Goal: Task Accomplishment & Management: Manage account settings

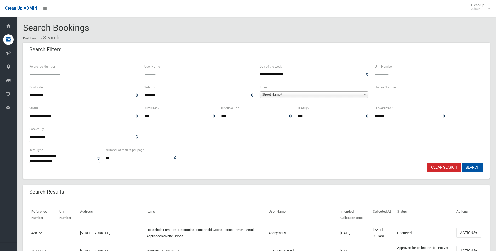
select select
click at [394, 98] on input "text" at bounding box center [428, 96] width 109 height 10
type input "**"
click at [309, 95] on span "Street Name*" at bounding box center [311, 95] width 99 height 6
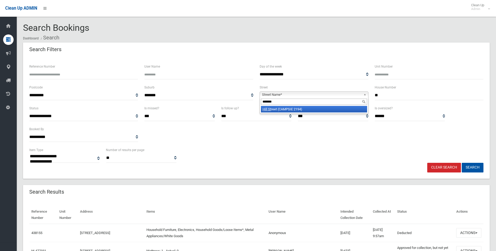
type input "*******"
click at [318, 110] on li "Hill St reet (CAMPSIE 2194)" at bounding box center [314, 109] width 106 height 7
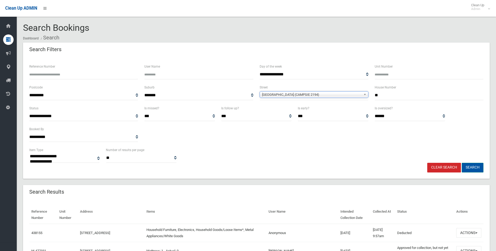
click at [470, 167] on button "Search" at bounding box center [472, 168] width 22 height 10
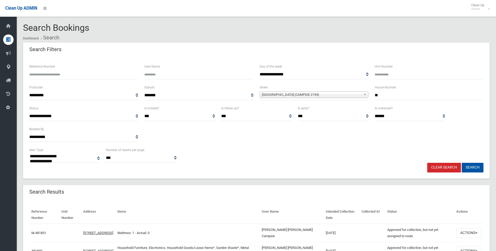
select select
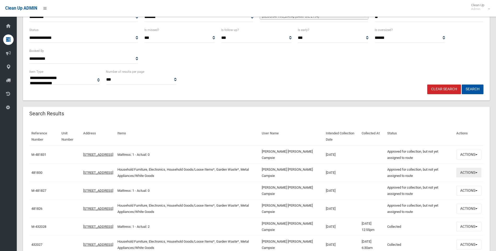
click at [467, 175] on button "Actions" at bounding box center [468, 173] width 25 height 10
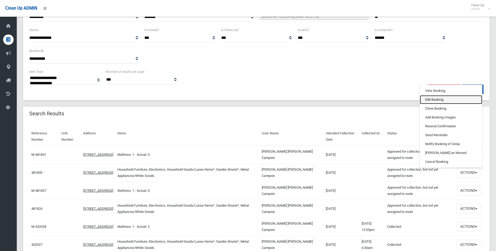
click at [435, 100] on link "Edit Booking" at bounding box center [451, 99] width 62 height 9
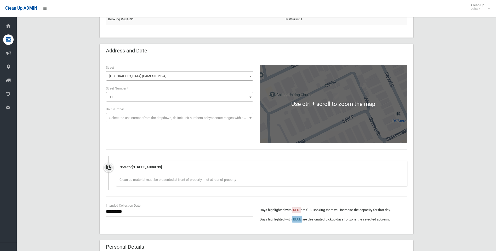
scroll to position [104, 0]
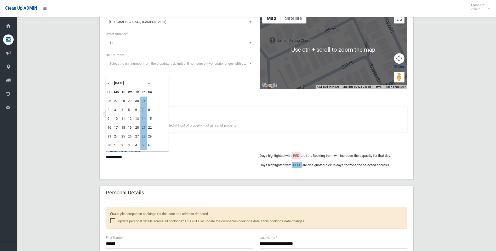
click at [124, 158] on input "**********" at bounding box center [179, 158] width 147 height 10
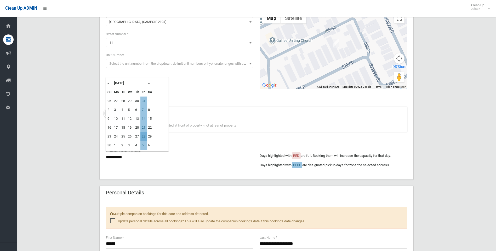
click at [145, 136] on td "28" at bounding box center [143, 136] width 6 height 9
type input "**********"
click at [132, 159] on input "**********" at bounding box center [179, 158] width 147 height 10
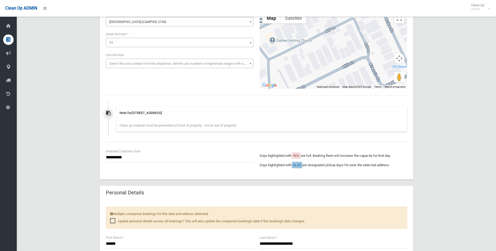
click at [169, 171] on div "**********" at bounding box center [256, 161] width 307 height 25
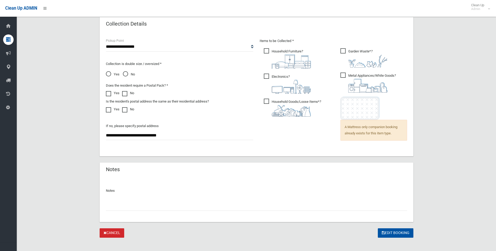
scroll to position [392, 0]
click at [387, 234] on button "Edit Booking" at bounding box center [395, 233] width 36 height 10
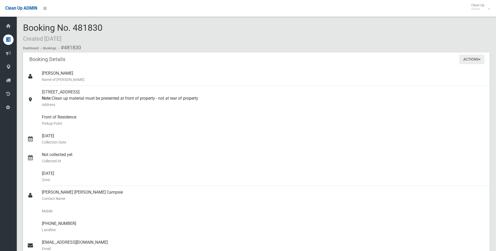
click at [464, 61] on button "Actions" at bounding box center [471, 60] width 25 height 10
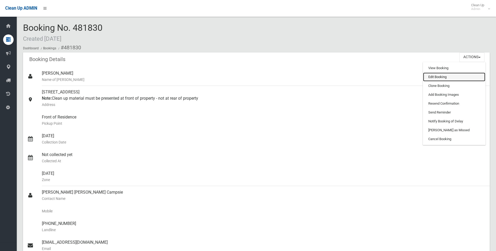
click at [439, 76] on link "Edit Booking" at bounding box center [454, 77] width 62 height 9
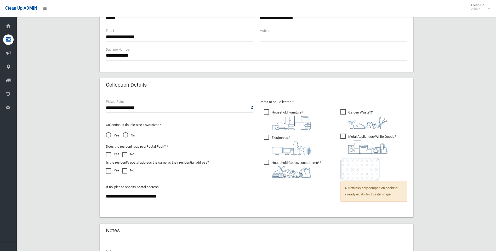
scroll to position [397, 0]
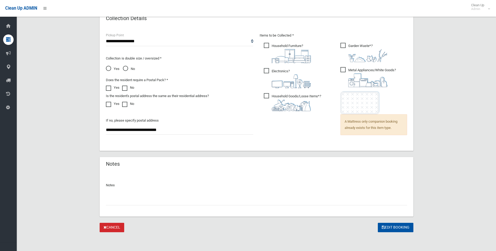
click at [137, 200] on input "text" at bounding box center [256, 201] width 301 height 10
type input "**********"
click at [391, 224] on button "Edit Booking" at bounding box center [395, 228] width 36 height 10
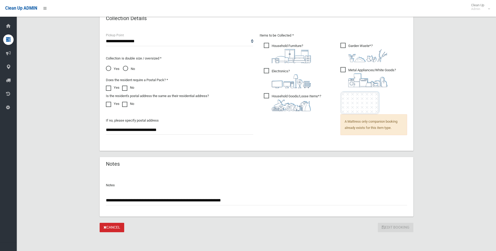
click at [392, 228] on div "Edit Booking" at bounding box center [395, 228] width 36 height 10
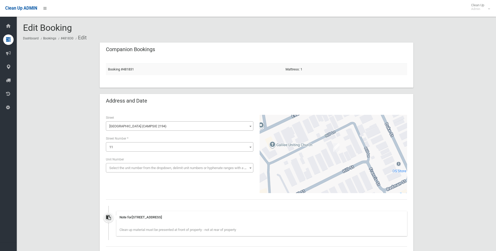
scroll to position [392, 0]
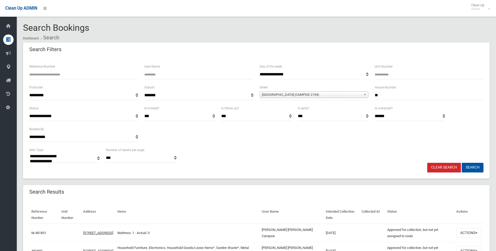
select select
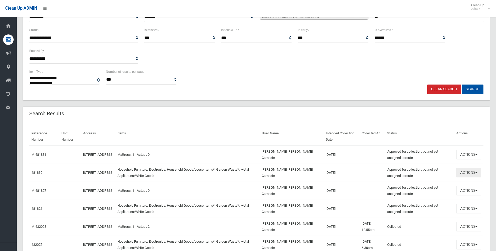
click at [475, 175] on button "Actions" at bounding box center [468, 173] width 25 height 10
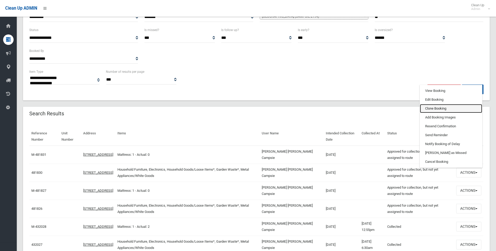
click at [436, 113] on link "Clone Booking" at bounding box center [451, 108] width 62 height 9
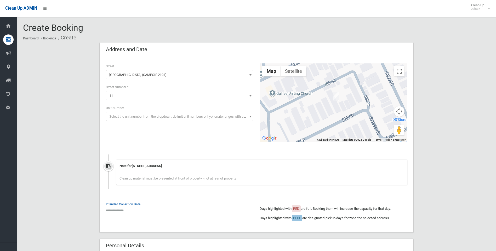
click at [134, 210] on input "text" at bounding box center [179, 211] width 147 height 10
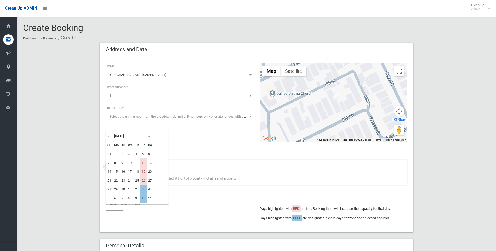
click at [149, 137] on th "»" at bounding box center [150, 136] width 7 height 9
click at [145, 164] on td "12" at bounding box center [143, 163] width 6 height 9
type input "**********"
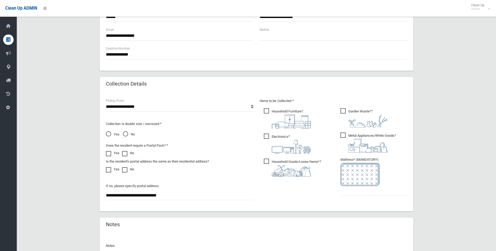
scroll to position [261, 0]
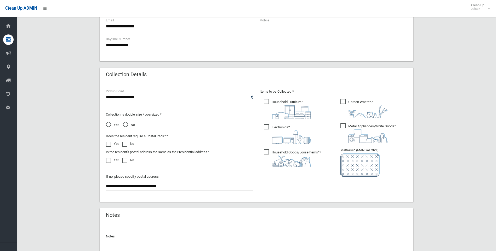
drag, startPoint x: 183, startPoint y: 187, endPoint x: 0, endPoint y: 155, distance: 185.5
click at [50, 181] on div "**********" at bounding box center [256, 32] width 466 height 503
click at [369, 180] on input "text" at bounding box center [373, 182] width 67 height 10
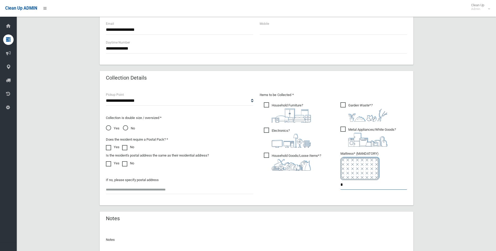
scroll to position [313, 0]
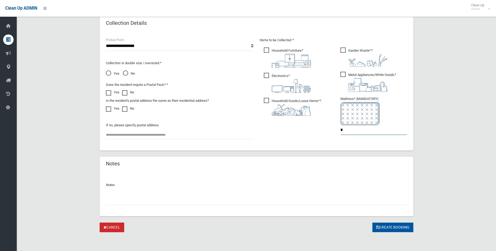
type input "*"
click at [399, 229] on button "Create Booking" at bounding box center [392, 228] width 41 height 10
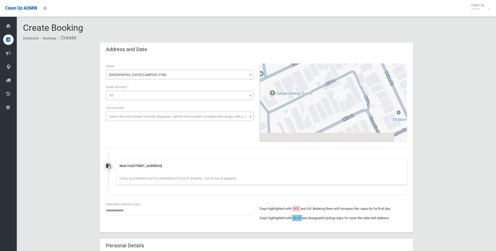
scroll to position [313, 0]
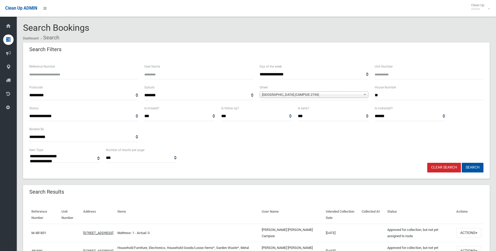
select select
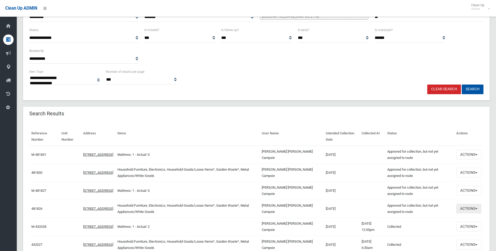
click at [462, 210] on button "Actions" at bounding box center [468, 209] width 25 height 10
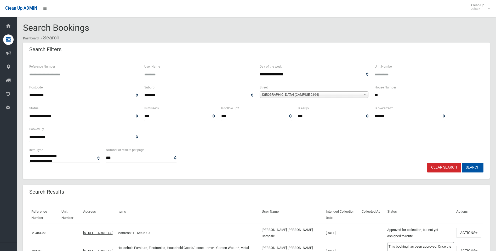
select select
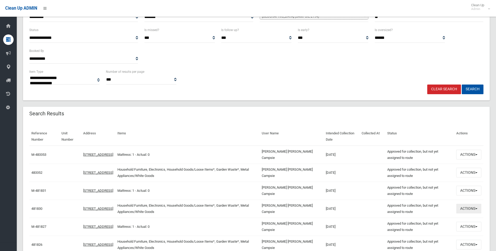
click at [461, 207] on button "Actions" at bounding box center [468, 209] width 25 height 10
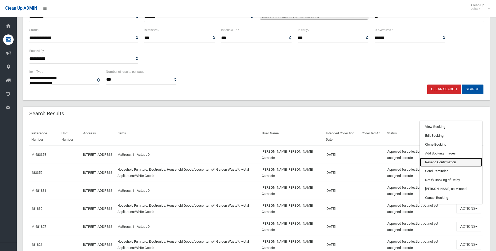
click at [442, 163] on link "Resend Confirmation" at bounding box center [451, 162] width 62 height 9
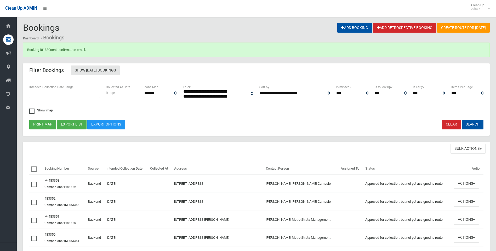
select select
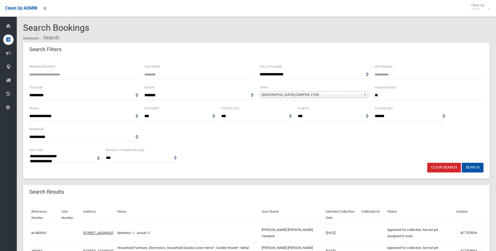
select select
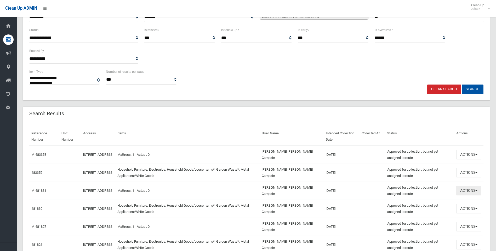
click at [470, 195] on button "Actions" at bounding box center [468, 191] width 25 height 10
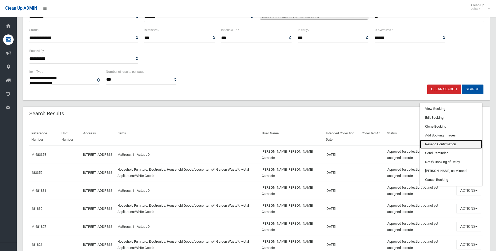
click at [442, 144] on link "Resend Confirmation" at bounding box center [451, 144] width 62 height 9
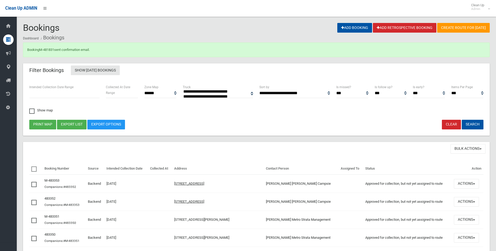
select select
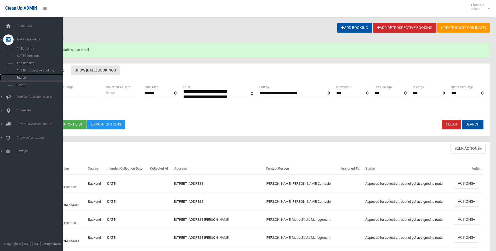
click at [22, 78] on span "Search" at bounding box center [38, 78] width 47 height 4
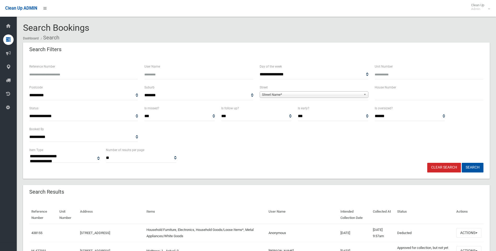
select select
click at [457, 65] on div "Unit Number" at bounding box center [428, 71] width 109 height 16
